Goal: Task Accomplishment & Management: Complete application form

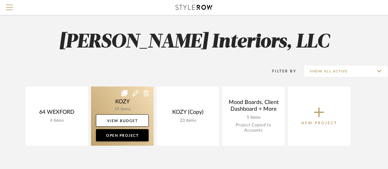
click at [133, 104] on link at bounding box center [122, 115] width 62 height 59
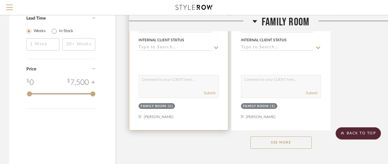
scroll to position [851, 0]
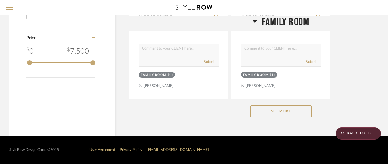
click at [280, 111] on button "See More" at bounding box center [280, 111] width 61 height 12
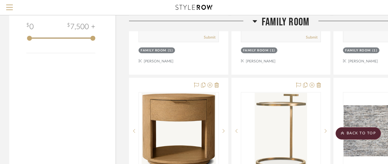
scroll to position [912, 0]
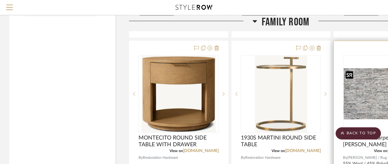
click at [369, 96] on img "0" at bounding box center [382, 93] width 79 height 51
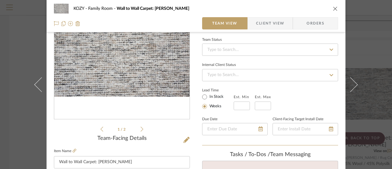
scroll to position [0, 0]
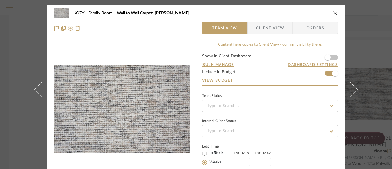
click at [308, 25] on span "Orders" at bounding box center [315, 28] width 31 height 12
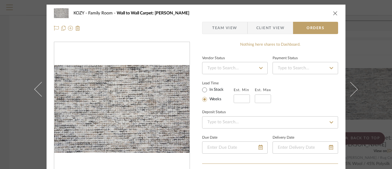
click at [258, 67] on icon at bounding box center [261, 68] width 6 height 4
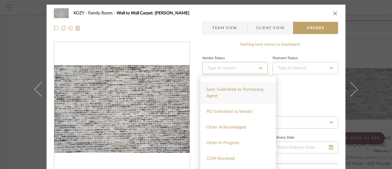
scroll to position [92, 0]
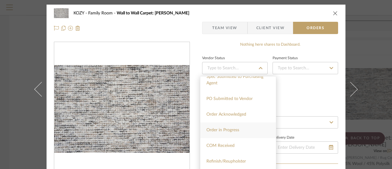
click at [226, 128] on span "Order in Progress" at bounding box center [222, 130] width 33 height 4
type input "[DATE]"
type input "Order in Progress"
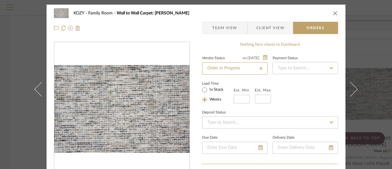
type input "[DATE]"
click at [311, 26] on span "Orders" at bounding box center [315, 28] width 31 height 12
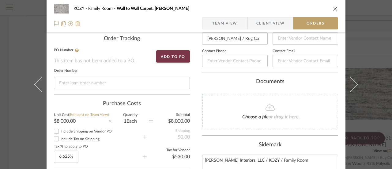
scroll to position [153, 0]
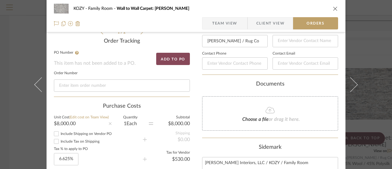
click at [173, 58] on button "Add to PO" at bounding box center [173, 59] width 34 height 12
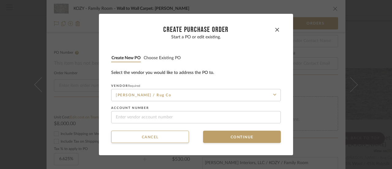
click at [124, 57] on button "Create new PO" at bounding box center [126, 58] width 30 height 6
click at [232, 136] on button "Continue" at bounding box center [242, 136] width 78 height 12
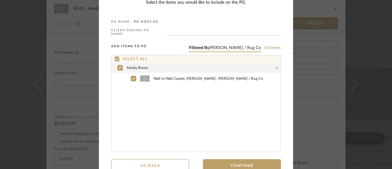
scroll to position [33, 0]
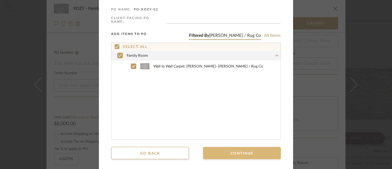
click at [241, 148] on button "Continue" at bounding box center [242, 153] width 78 height 12
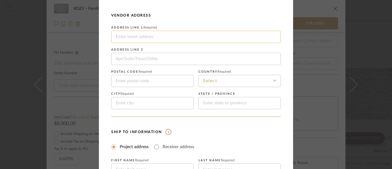
click at [122, 36] on input at bounding box center [196, 37] width 170 height 12
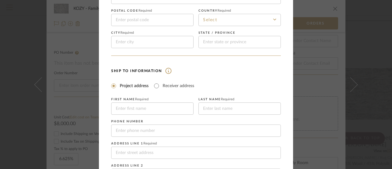
scroll to position [94, 0]
click at [226, 84] on mat-radio-group "Project address Receiver address" at bounding box center [196, 85] width 170 height 8
click at [138, 105] on input at bounding box center [152, 108] width 82 height 12
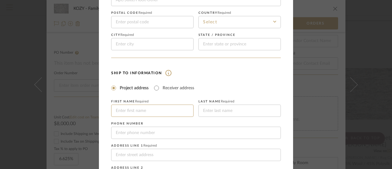
scroll to position [122, 0]
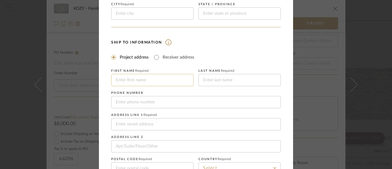
click at [113, 80] on input at bounding box center [152, 80] width 82 height 12
type input "[PERSON_NAME]"
type input "90 UNDERROCK ROAD"
type input "07871"
type input "SPARTA"
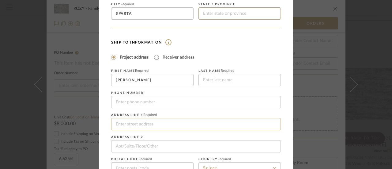
type input "NJ"
type input "KOZY"
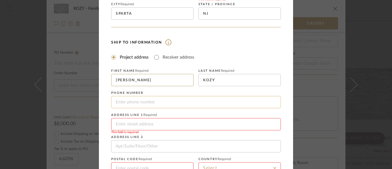
scroll to position [153, 0]
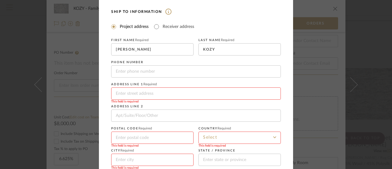
click at [118, 94] on input at bounding box center [196, 93] width 170 height 12
type input "90 UNDERROCK ROAD"
type input "07871"
type input "SPARTA"
type input "NJ"
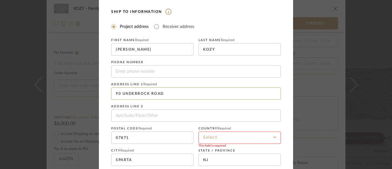
scroll to position [183, 0]
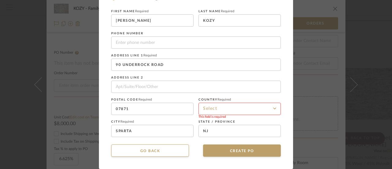
click at [210, 109] on input at bounding box center [239, 109] width 82 height 12
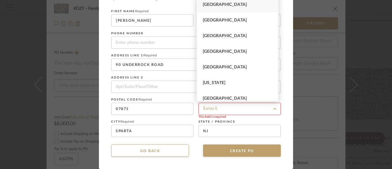
click at [224, 3] on span "[GEOGRAPHIC_DATA]" at bounding box center [225, 4] width 44 height 4
type input "[GEOGRAPHIC_DATA]"
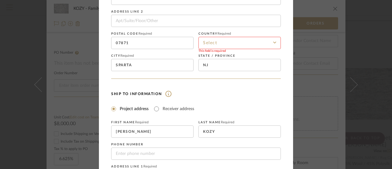
scroll to position [31, 0]
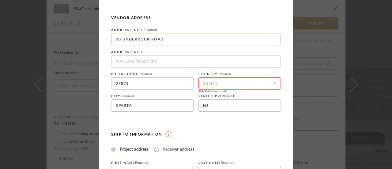
click at [165, 39] on input "90 UNDERROCK ROAD" at bounding box center [196, 39] width 170 height 12
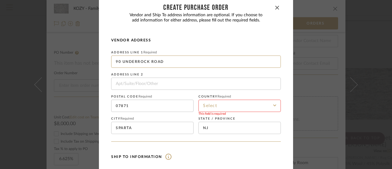
scroll to position [0, 0]
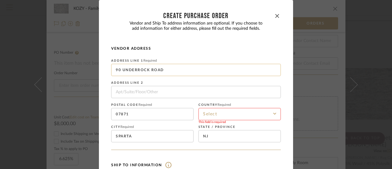
click at [224, 70] on input "90 UNDERROCK ROAD" at bounding box center [196, 70] width 170 height 12
drag, startPoint x: 150, startPoint y: 69, endPoint x: 106, endPoint y: 68, distance: 44.4
drag, startPoint x: 130, startPoint y: 114, endPoint x: 104, endPoint y: 112, distance: 25.8
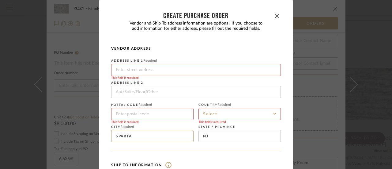
drag, startPoint x: 133, startPoint y: 135, endPoint x: 103, endPoint y: 132, distance: 29.6
type input "f"
type input "[GEOGRAPHIC_DATA]"
click at [209, 112] on input at bounding box center [239, 114] width 82 height 12
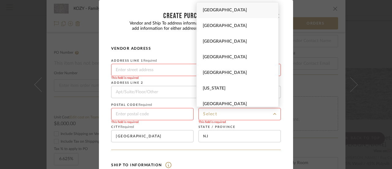
click at [228, 9] on span "[GEOGRAPHIC_DATA]" at bounding box center [225, 10] width 44 height 4
type input "[GEOGRAPHIC_DATA]"
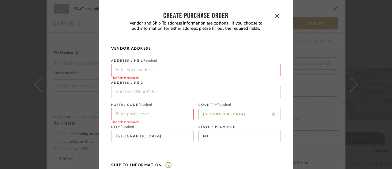
click at [133, 113] on input at bounding box center [152, 114] width 82 height 12
type input "07004"
click at [127, 69] on input at bounding box center [196, 70] width 170 height 12
type input "22 US-RT 40EAST"
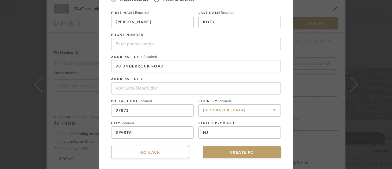
scroll to position [183, 0]
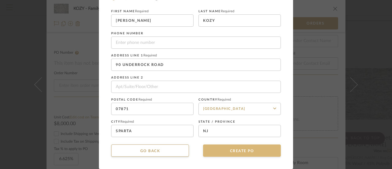
click at [241, 149] on button "CREATE PO" at bounding box center [242, 150] width 78 height 12
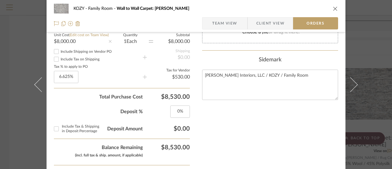
scroll to position [245, 0]
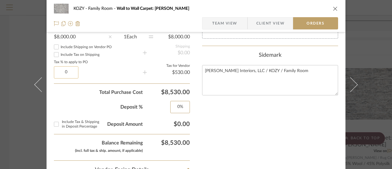
type input "0%"
type input "0"
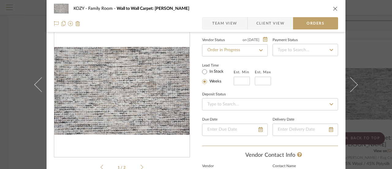
scroll to position [0, 0]
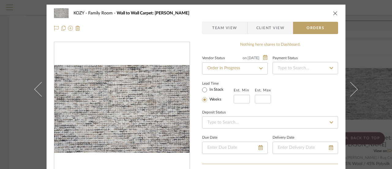
type input "0%"
click at [329, 67] on icon at bounding box center [332, 68] width 6 height 4
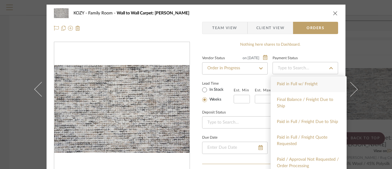
click at [329, 67] on icon at bounding box center [332, 68] width 6 height 4
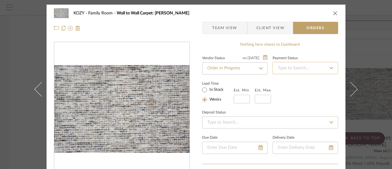
click at [286, 67] on input at bounding box center [306, 68] width 66 height 12
type input "D"
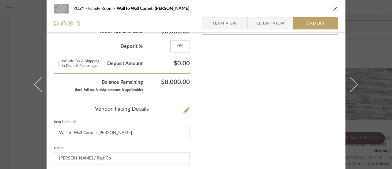
scroll to position [306, 0]
click at [184, 109] on icon at bounding box center [186, 110] width 6 height 6
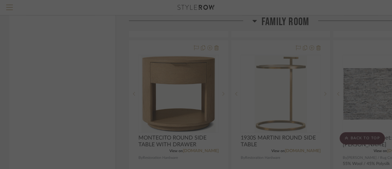
scroll to position [0, 0]
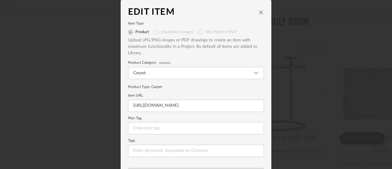
click at [260, 12] on icon "close" at bounding box center [261, 12] width 5 height 5
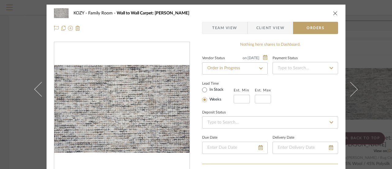
click at [258, 67] on icon at bounding box center [261, 68] width 6 height 4
click at [230, 84] on span "Order in Progress" at bounding box center [222, 84] width 33 height 4
click at [258, 67] on icon at bounding box center [261, 68] width 6 height 4
click at [259, 67] on icon at bounding box center [261, 68] width 4 height 2
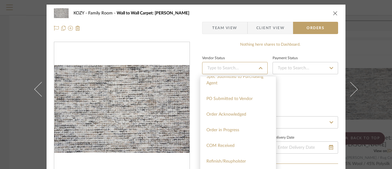
scroll to position [122, 0]
click at [231, 99] on span "Order in Progress" at bounding box center [222, 99] width 33 height 4
type input "[DATE]"
type input "Order in Progress"
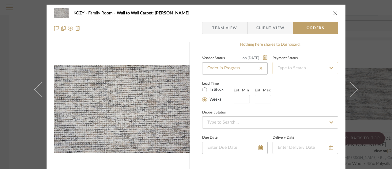
click at [286, 66] on input at bounding box center [306, 68] width 66 height 12
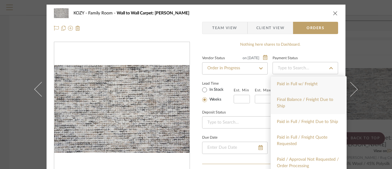
click at [292, 97] on div "Final Balance / Freight Due to Ship" at bounding box center [309, 103] width 76 height 22
type input "[DATE]"
type input "Final Balance / Freight Due to Ship"
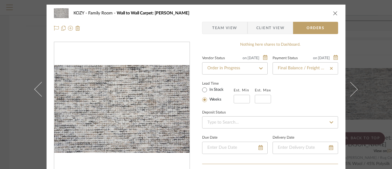
click at [330, 68] on icon at bounding box center [331, 68] width 3 height 3
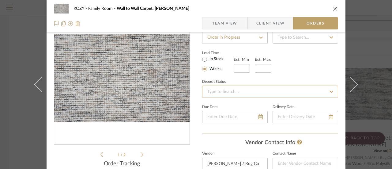
click at [229, 92] on input at bounding box center [270, 91] width 136 height 12
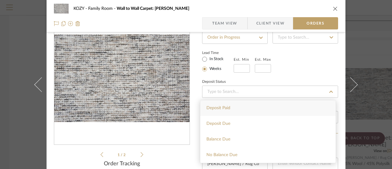
click at [227, 109] on span "Deposit Paid" at bounding box center [218, 108] width 24 height 4
type input "[DATE]"
type input "Deposit Paid"
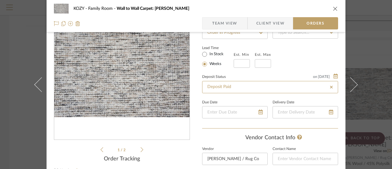
scroll to position [0, 0]
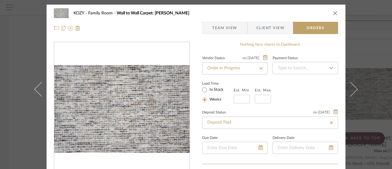
click at [309, 87] on div "Lead Time In Stock Weeks Est. Min Est. Max" at bounding box center [270, 91] width 136 height 24
click at [312, 28] on span "Orders" at bounding box center [315, 28] width 31 height 12
click at [311, 24] on span "Orders" at bounding box center [315, 28] width 31 height 12
click at [333, 12] on icon "close" at bounding box center [335, 13] width 5 height 5
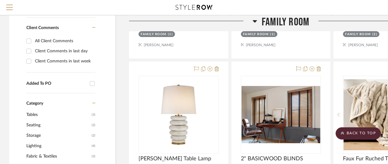
scroll to position [367, 0]
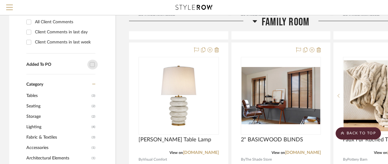
click at [92, 64] on input "Added To PO" at bounding box center [92, 65] width 10 height 10
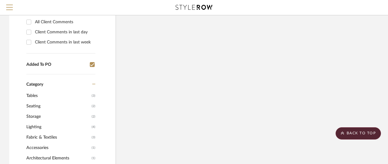
click at [92, 64] on input "Added To PO" at bounding box center [92, 65] width 10 height 10
checkbox input "false"
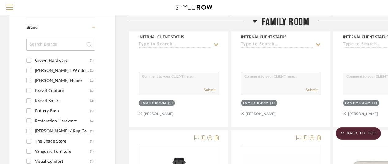
scroll to position [582, 0]
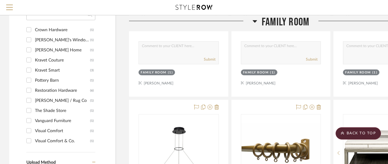
click at [59, 97] on div "[PERSON_NAME] / Rug Co" at bounding box center [62, 101] width 55 height 10
click at [34, 97] on input "[PERSON_NAME] / Rug Co (1)" at bounding box center [29, 101] width 10 height 10
checkbox input "true"
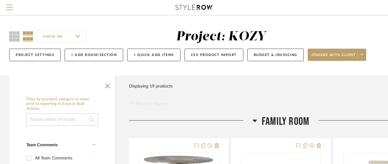
scroll to position [31, 0]
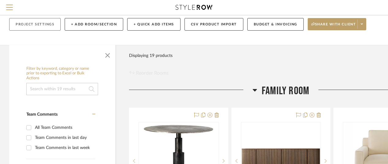
click at [41, 24] on button "Project Settings" at bounding box center [34, 24] width 51 height 13
click at [265, 24] on button "Budget & Invoicing" at bounding box center [275, 24] width 56 height 13
